Goal: Information Seeking & Learning: Compare options

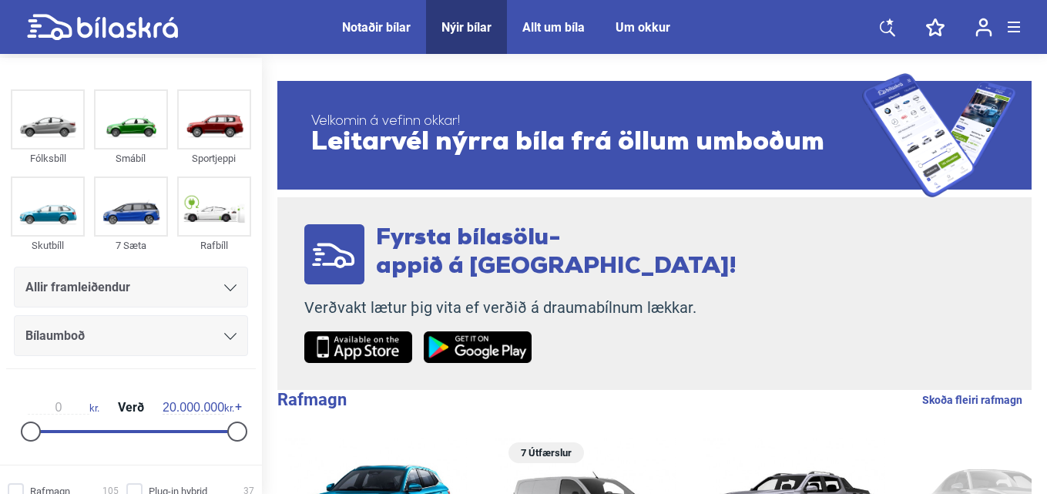
click at [224, 288] on icon at bounding box center [230, 287] width 12 height 7
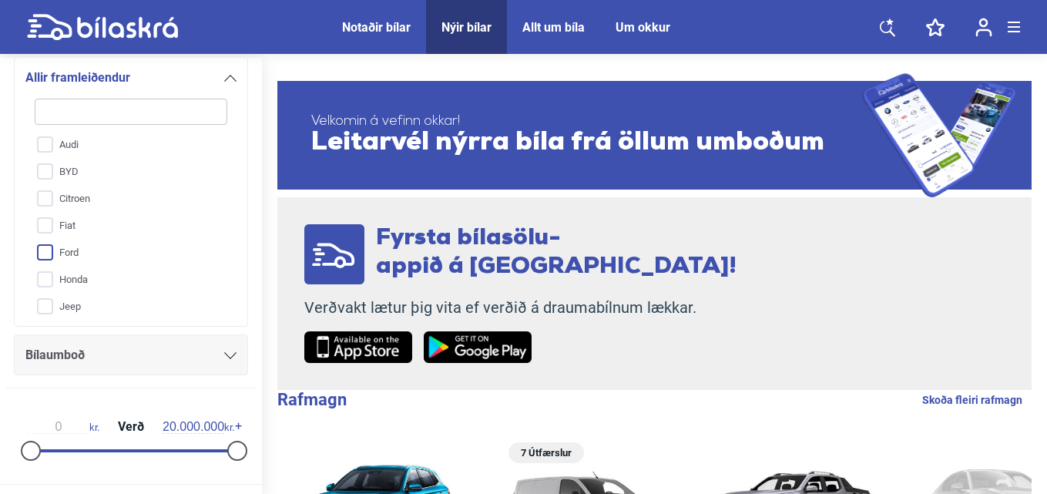
scroll to position [231, 0]
click at [87, 292] on input "Mercedes-Benz" at bounding box center [121, 293] width 194 height 27
checkbox input "true"
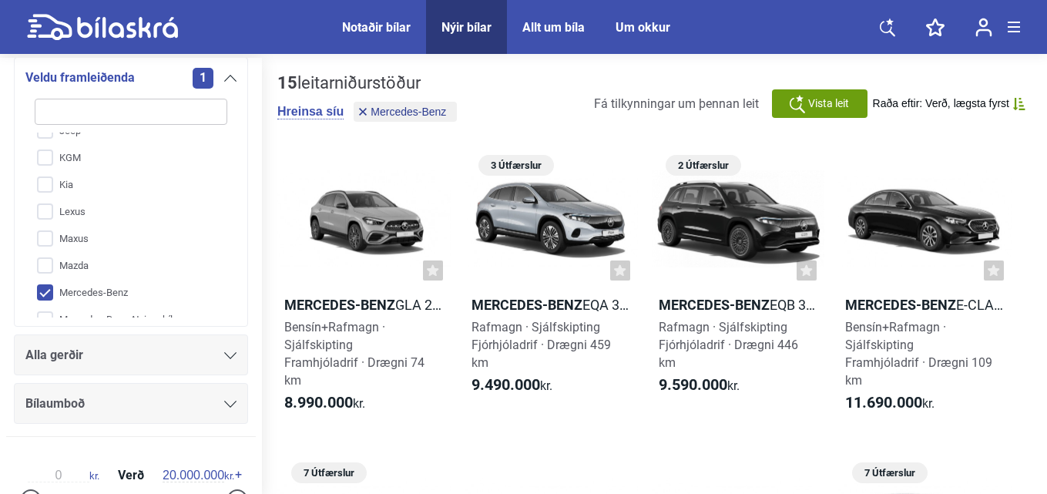
click at [225, 358] on icon at bounding box center [230, 355] width 12 height 7
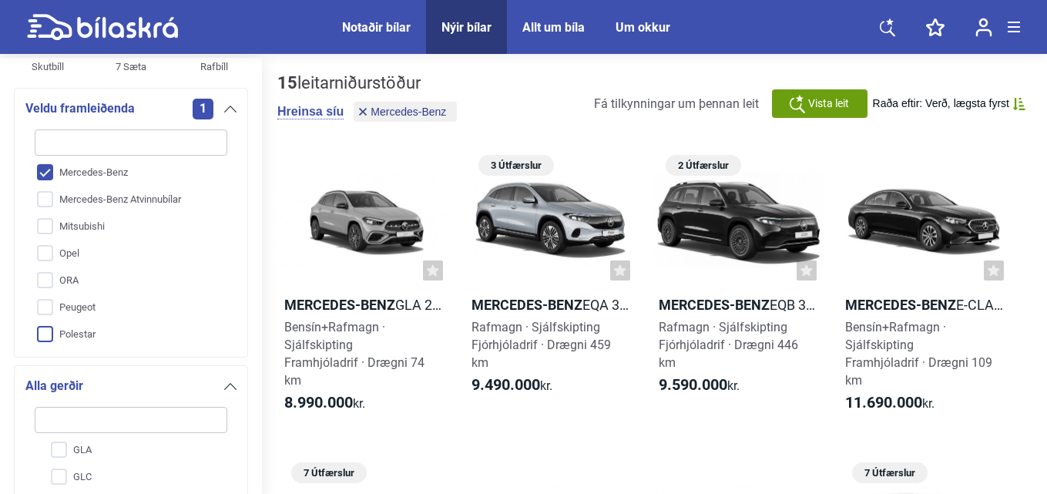
scroll to position [355, 0]
click at [224, 388] on icon at bounding box center [230, 386] width 12 height 7
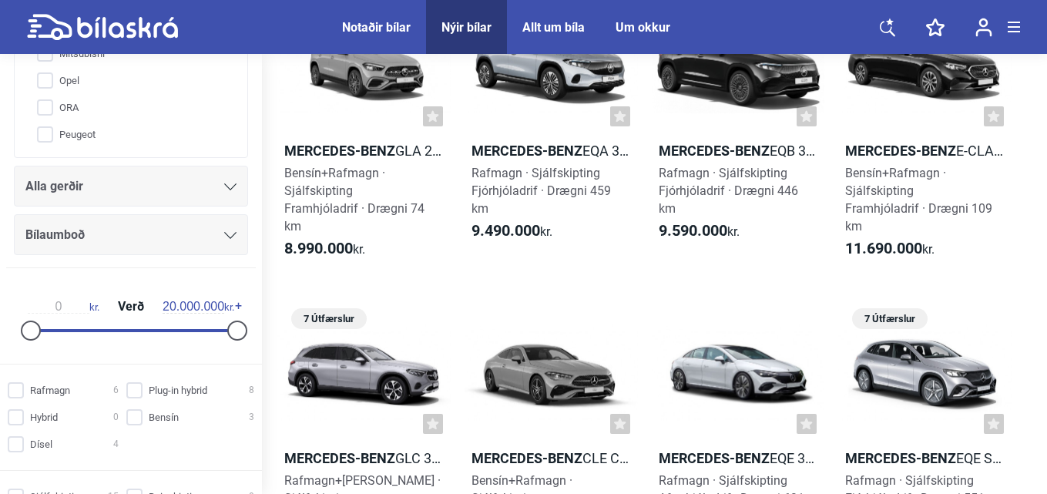
scroll to position [410, 0]
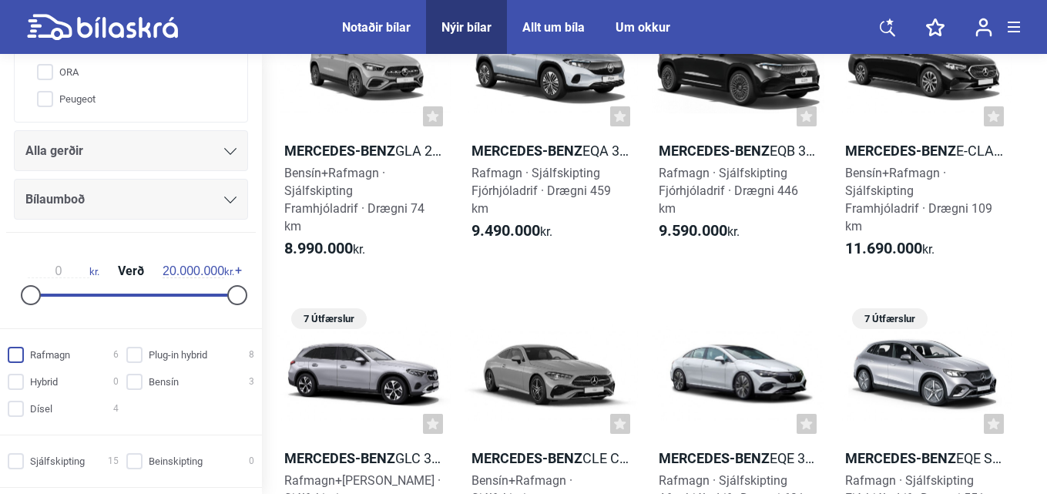
click at [19, 354] on input "Rafmagn 6" at bounding box center [65, 355] width 111 height 16
checkbox input "true"
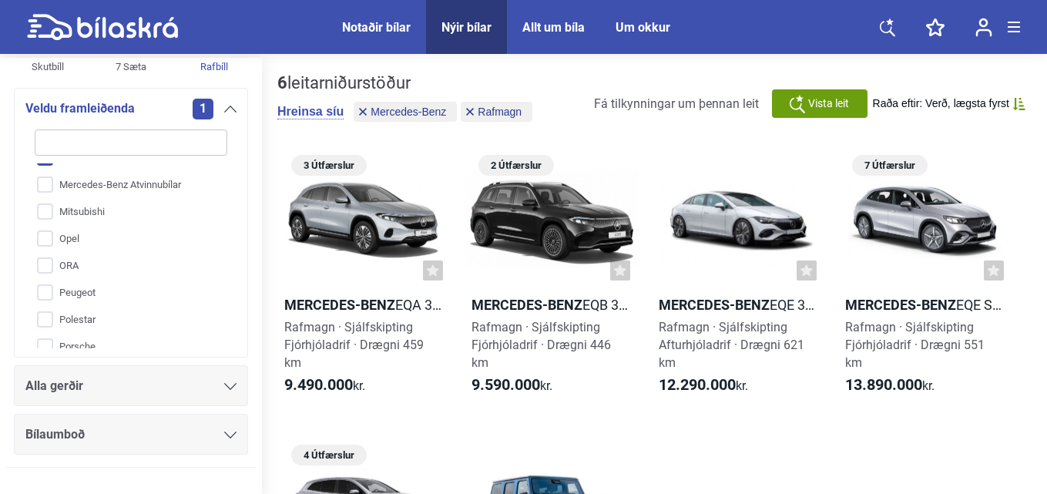
scroll to position [509, 0]
click at [224, 384] on icon at bounding box center [230, 386] width 12 height 7
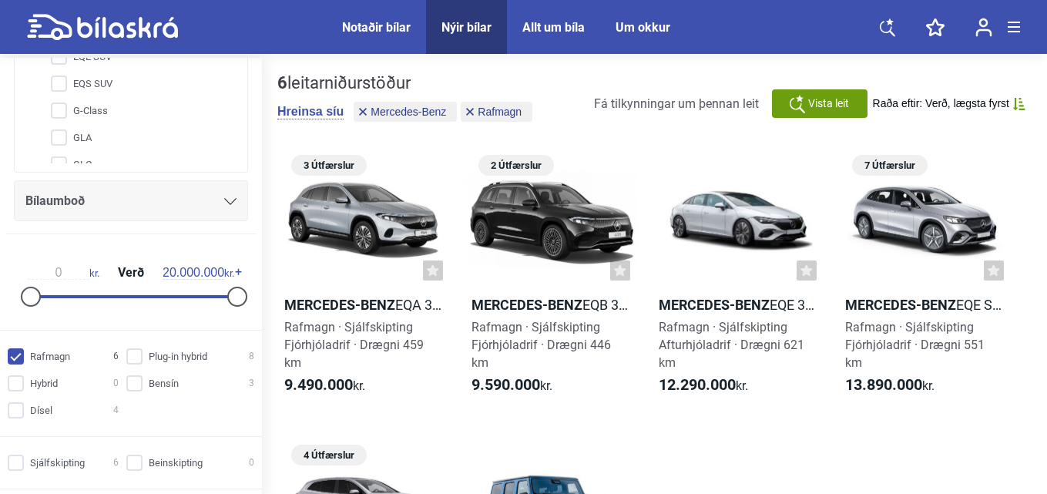
scroll to position [93, 0]
drag, startPoint x: 202, startPoint y: 150, endPoint x: 191, endPoint y: 190, distance: 41.5
drag, startPoint x: 418, startPoint y: 182, endPoint x: 410, endPoint y: 213, distance: 32.0
click at [410, 213] on div at bounding box center [363, 218] width 173 height 139
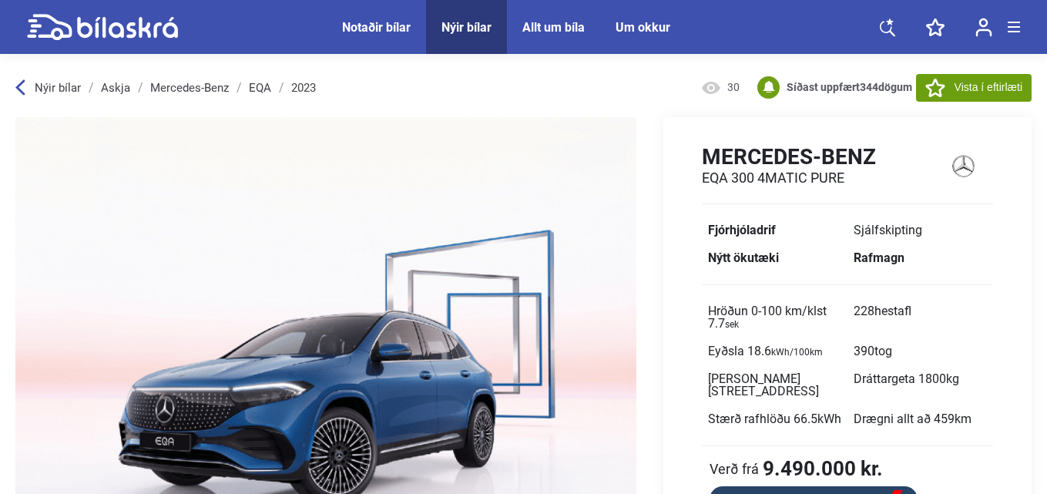
click at [104, 21] on icon at bounding box center [127, 27] width 101 height 21
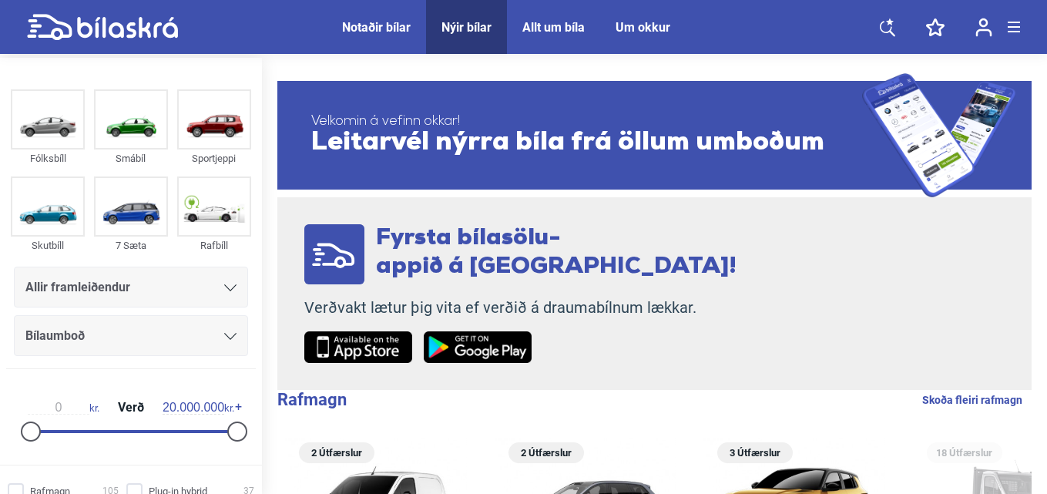
click at [224, 284] on icon at bounding box center [230, 287] width 12 height 7
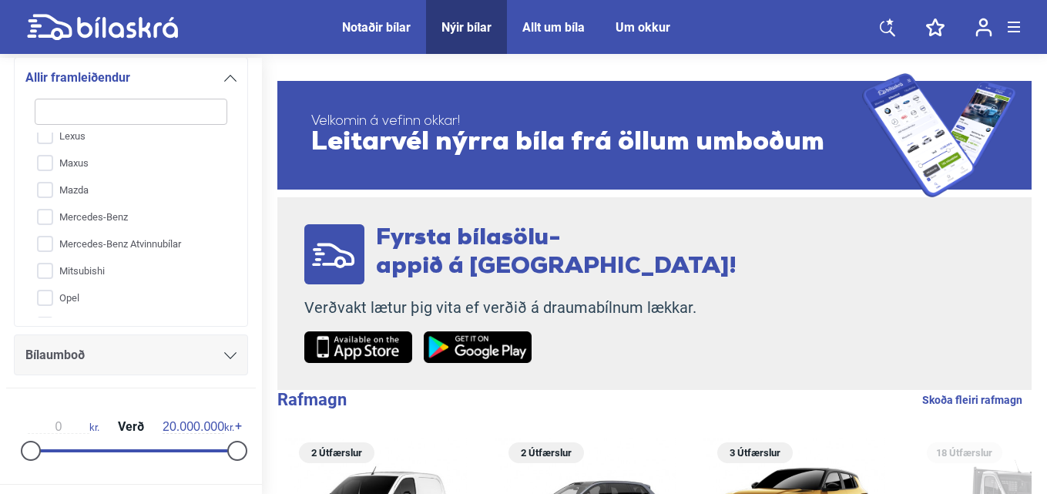
scroll to position [308, 0]
click at [45, 216] on input "Mercedes-Benz" at bounding box center [121, 216] width 194 height 27
checkbox input "true"
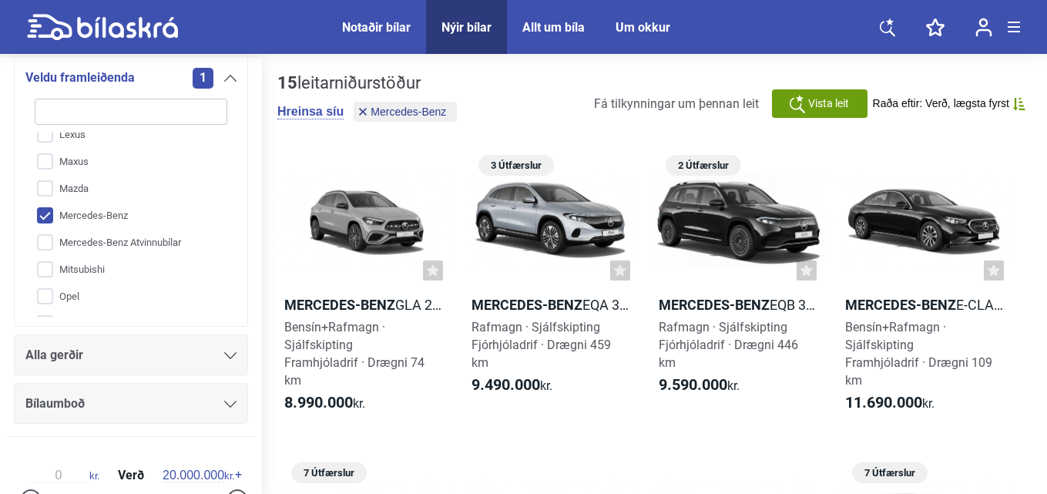
click at [224, 357] on icon at bounding box center [230, 355] width 12 height 7
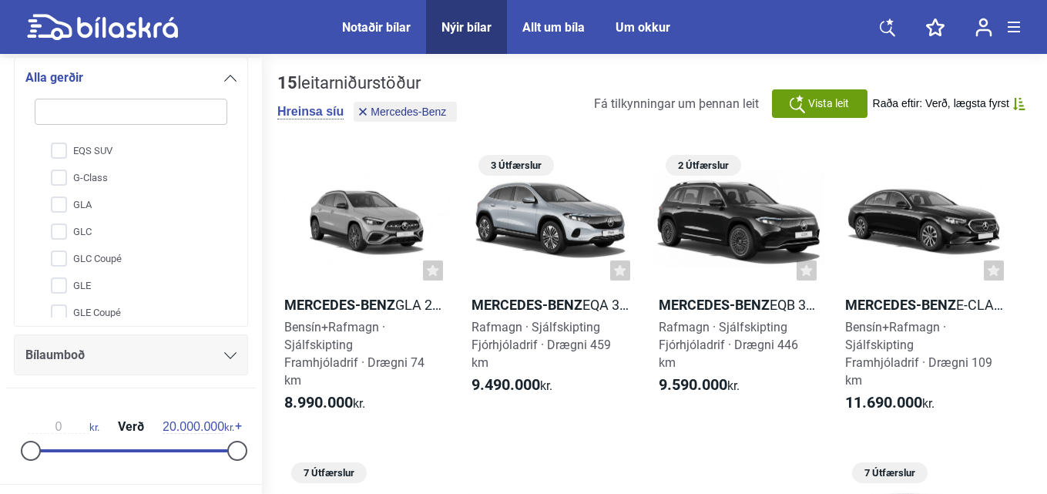
scroll to position [186, 0]
click at [64, 227] on input "GLC" at bounding box center [121, 230] width 194 height 27
checkbox input "true"
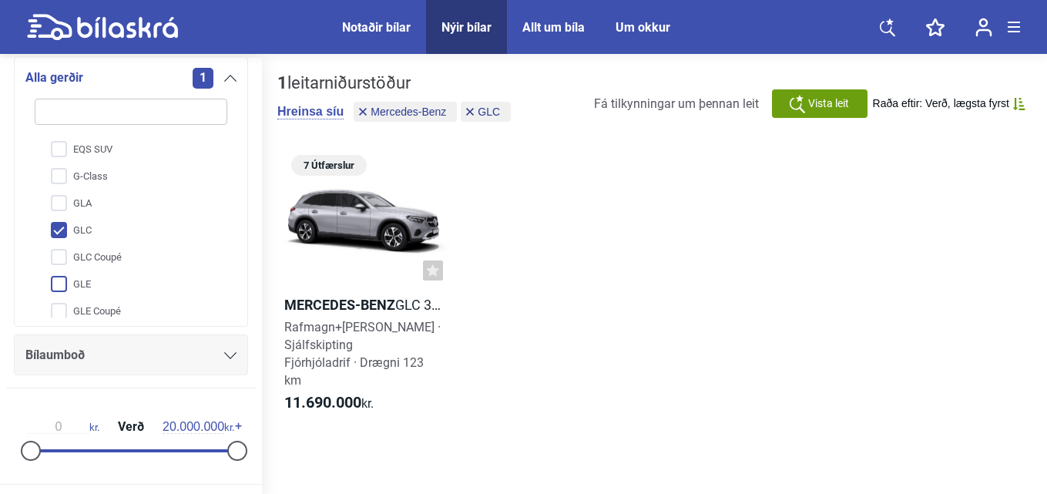
click at [55, 287] on input "GLE" at bounding box center [121, 284] width 194 height 27
checkbox input "true"
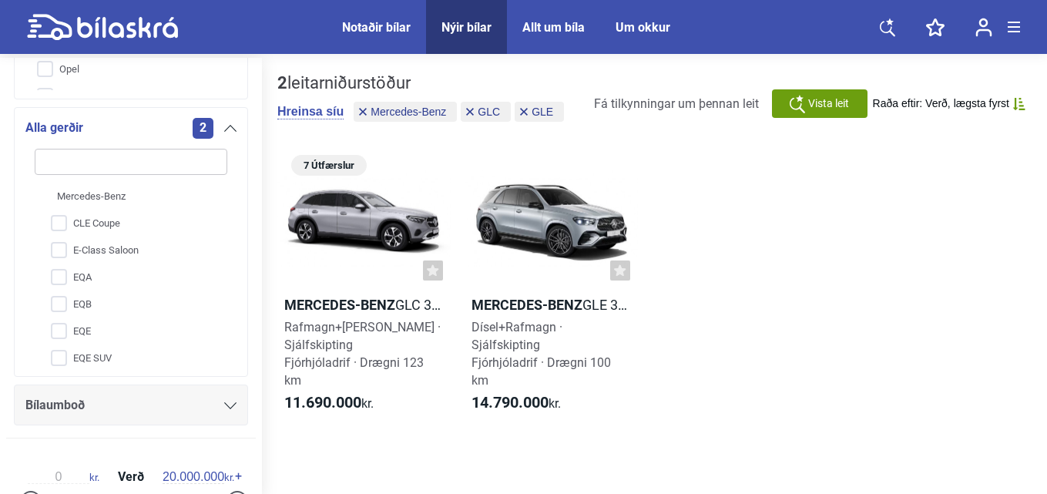
scroll to position [410, 0]
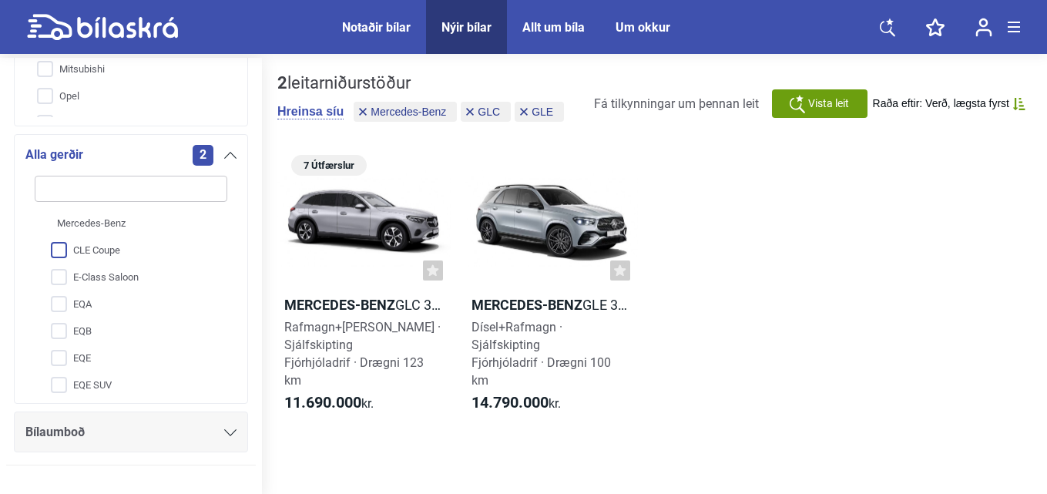
click at [61, 251] on input "CLE Coupe" at bounding box center [121, 250] width 194 height 27
checkbox input "true"
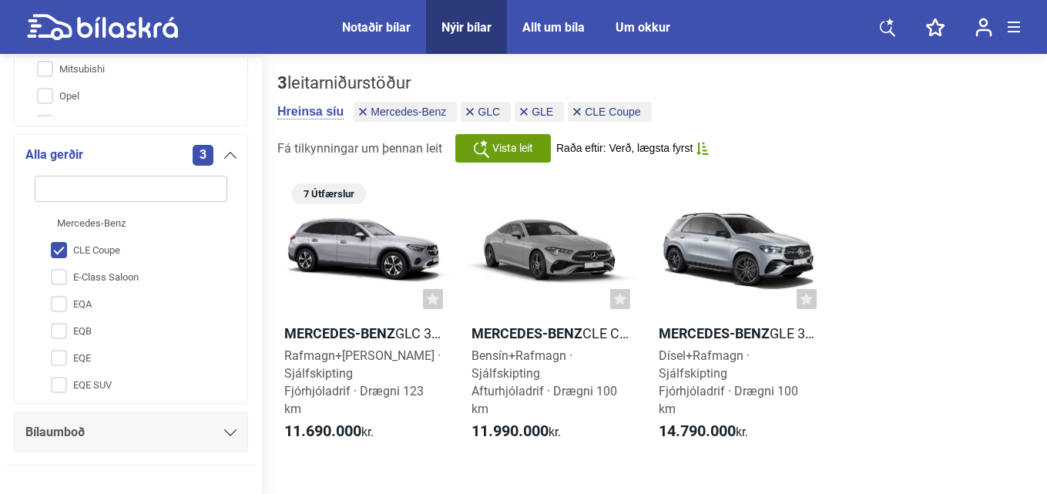
click at [121, 31] on icon at bounding box center [127, 27] width 101 height 21
checkbox input "false"
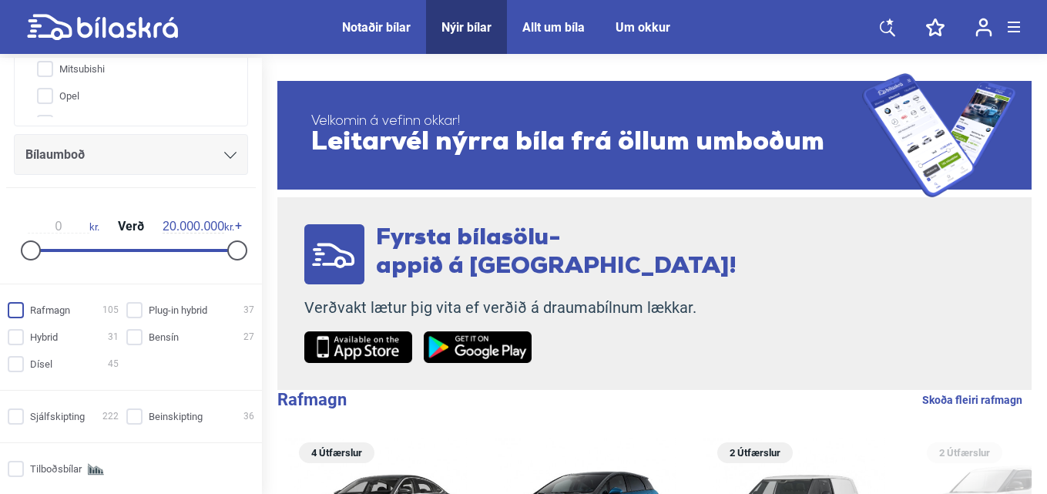
click at [15, 306] on input "Rafmagn 105" at bounding box center [65, 311] width 111 height 16
checkbox input "true"
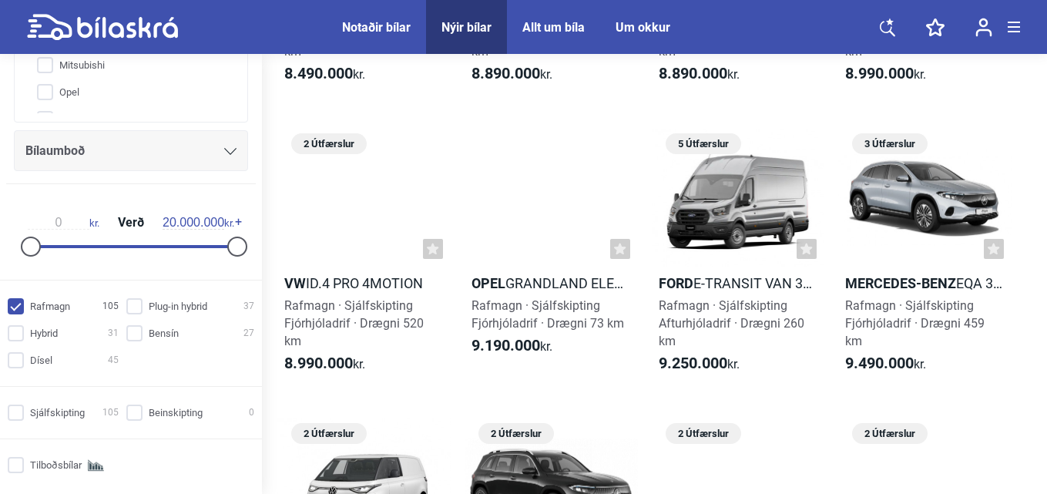
scroll to position [3774, 0]
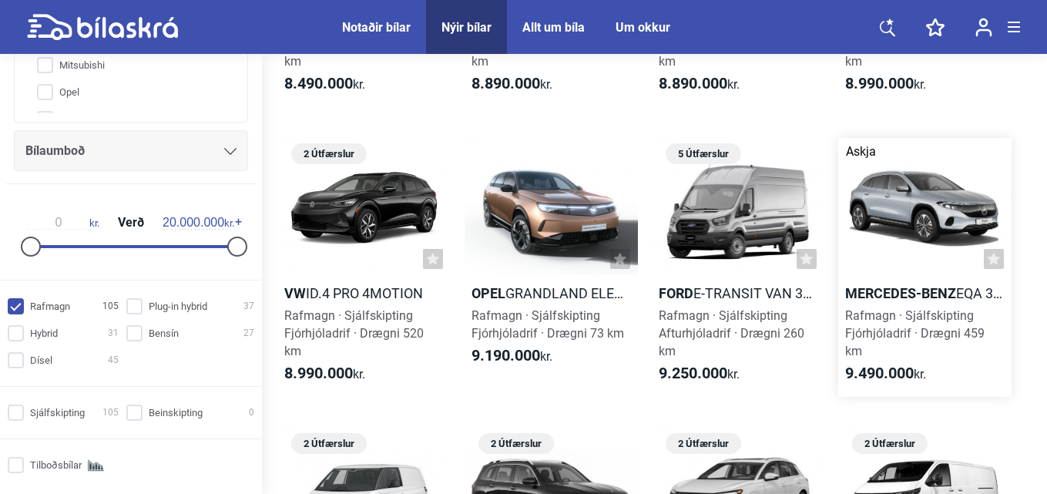
click at [882, 287] on b "Mercedes-Benz" at bounding box center [900, 293] width 111 height 16
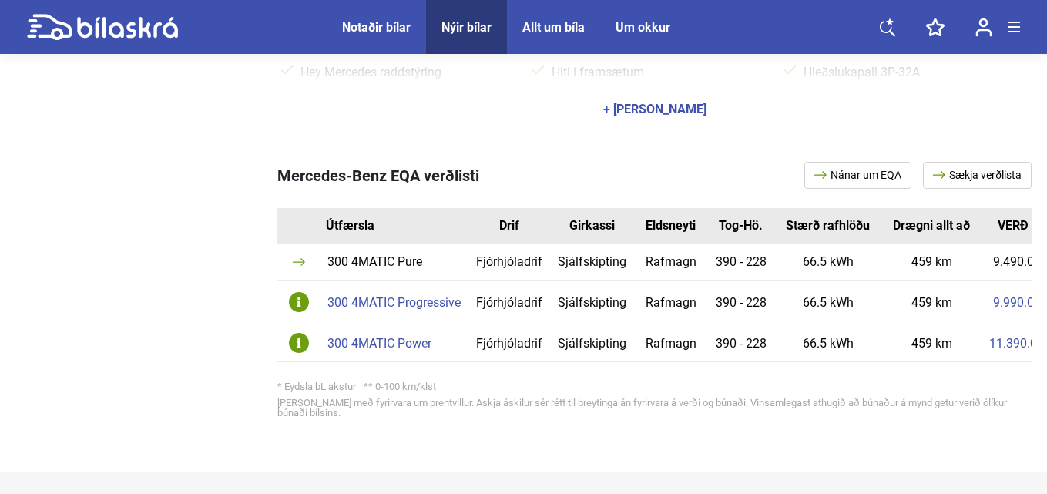
scroll to position [847, 0]
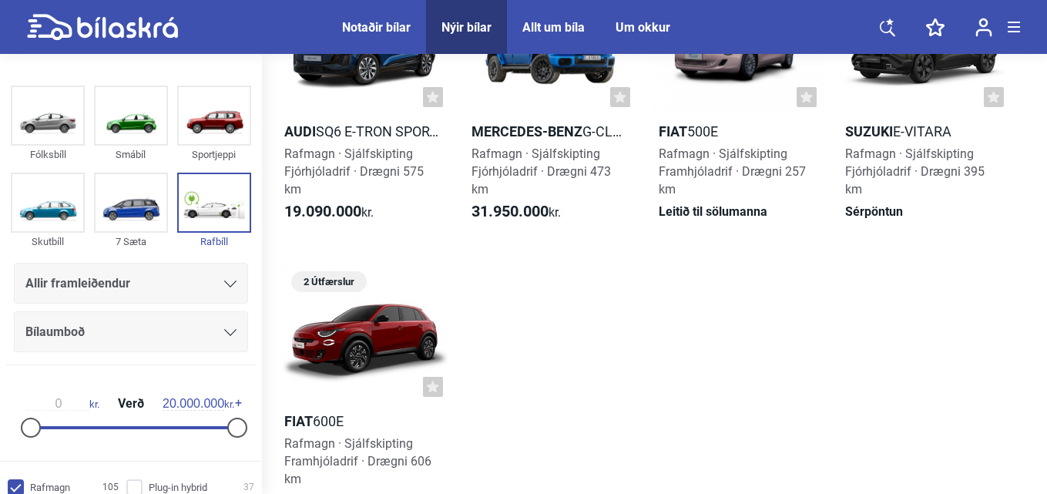
scroll to position [7472, 0]
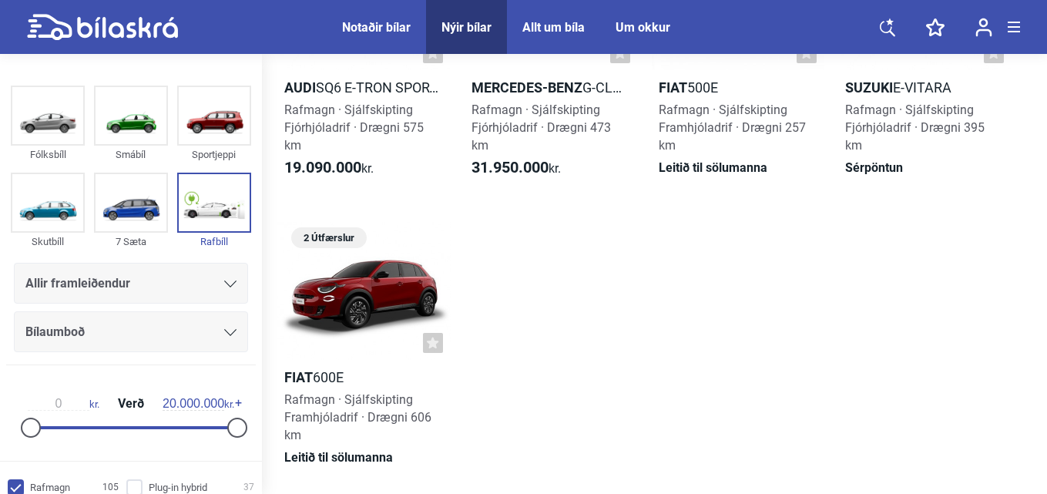
click at [102, 22] on icon at bounding box center [102, 27] width 151 height 27
checkbox input "false"
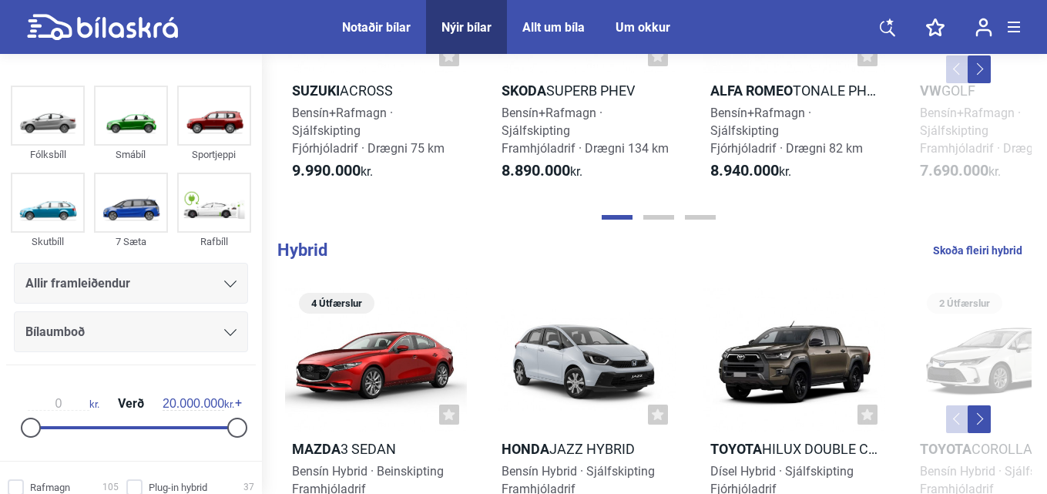
scroll to position [317, 0]
